Goal: Information Seeking & Learning: Learn about a topic

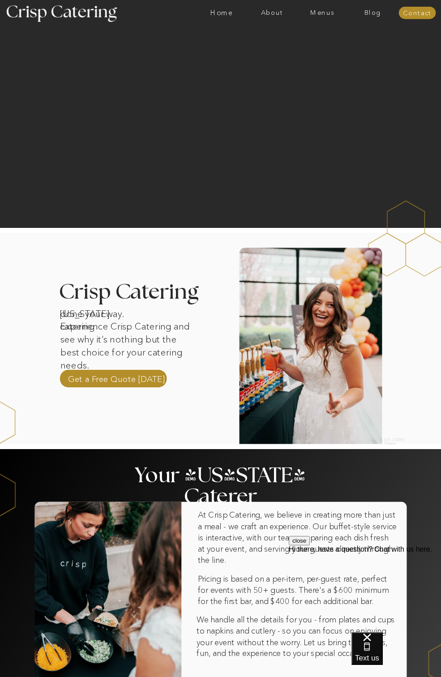
click at [317, 7] on div at bounding box center [249, 13] width 1165 height 26
click at [316, 15] on nav "Menus" at bounding box center [322, 12] width 50 height 7
click at [318, 40] on nav "Winter (Sep-Feb)" at bounding box center [322, 43] width 60 height 7
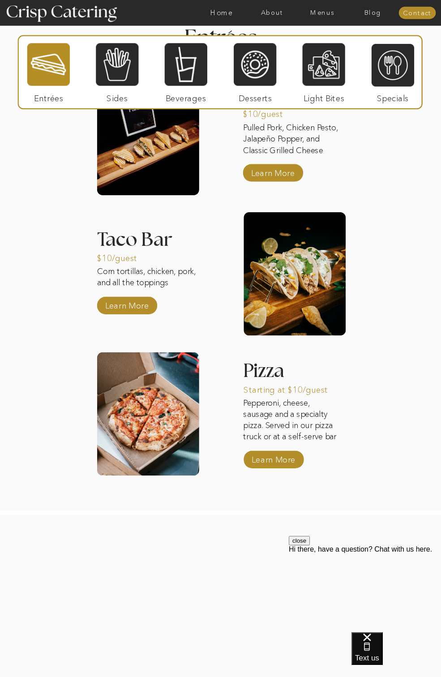
drag, startPoint x: 110, startPoint y: 66, endPoint x: 115, endPoint y: 71, distance: 7.0
click at [111, 66] on div at bounding box center [117, 65] width 43 height 44
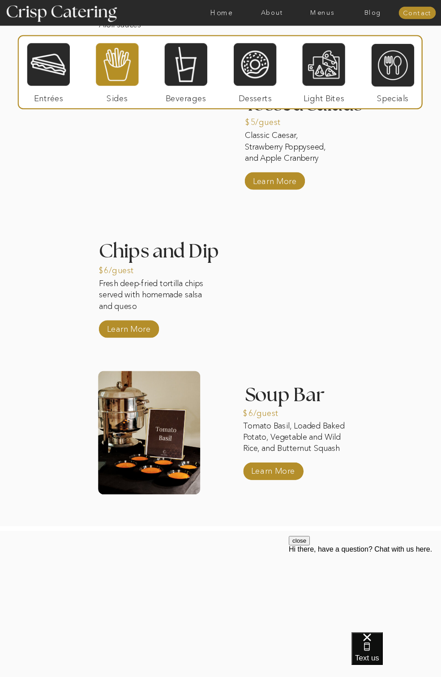
scroll to position [1107, 0]
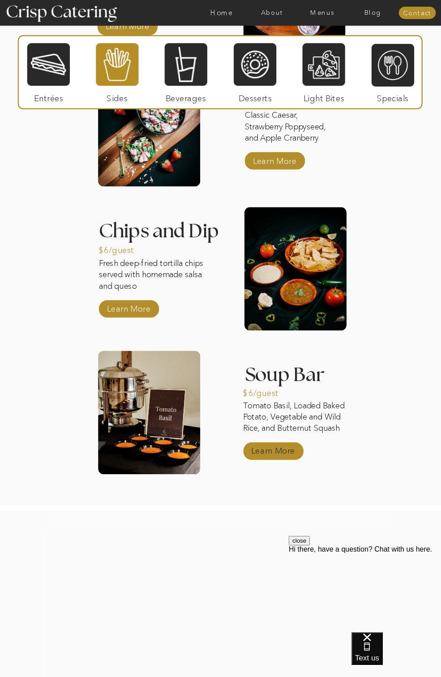
click at [268, 447] on p "Learn More" at bounding box center [273, 448] width 49 height 21
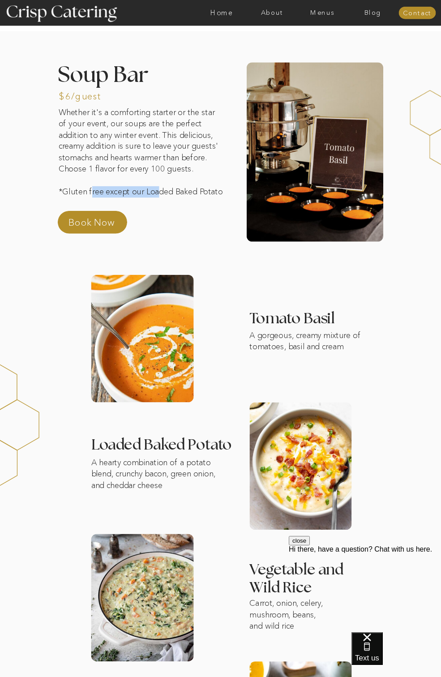
drag, startPoint x: 160, startPoint y: 192, endPoint x: 91, endPoint y: 193, distance: 68.5
click at [92, 193] on p "Whether it's a comforting starter or the star of your event, our soups are the …" at bounding box center [142, 157] width 166 height 102
click at [91, 193] on p "Whether it's a comforting starter or the star of your event, our soups are the …" at bounding box center [142, 157] width 166 height 102
